Goal: Task Accomplishment & Management: Use online tool/utility

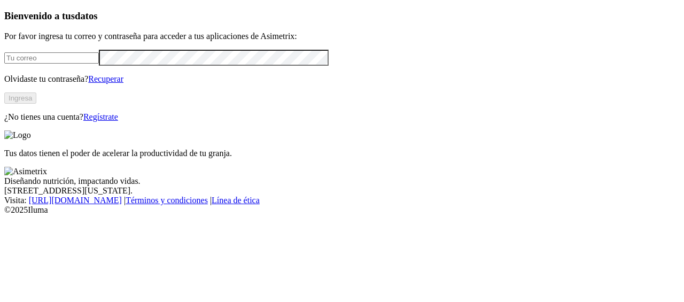
type input "[PERSON_NAME][EMAIL_ADDRESS][PERSON_NAME][DOMAIN_NAME]"
click at [36, 104] on button "Ingresa" at bounding box center [20, 97] width 32 height 11
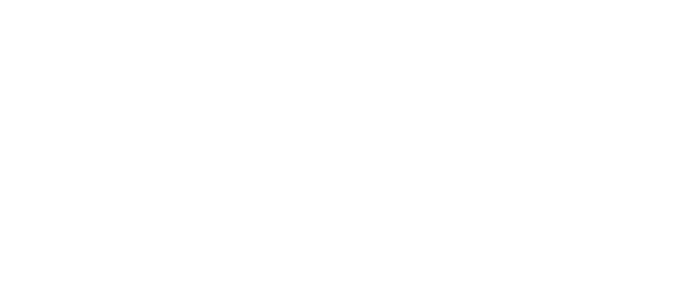
type input "ali"
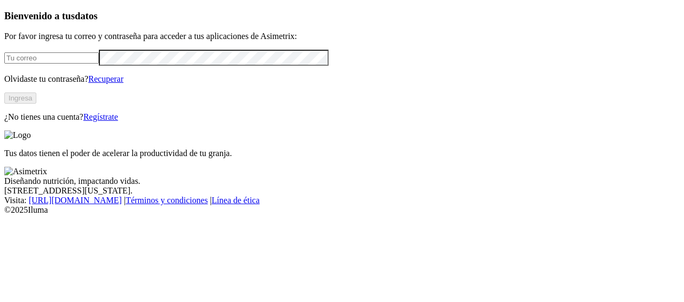
click at [99, 64] on input "email" at bounding box center [51, 57] width 95 height 11
type input "[PERSON_NAME][EMAIL_ADDRESS][PERSON_NAME][DOMAIN_NAME]"
click at [336, 130] on div "Tus datos tienen el poder de acelerar la productividad de tu granja." at bounding box center [341, 144] width 675 height 28
click at [36, 104] on button "Ingresa" at bounding box center [20, 97] width 32 height 11
